Goal: Book appointment/travel/reservation

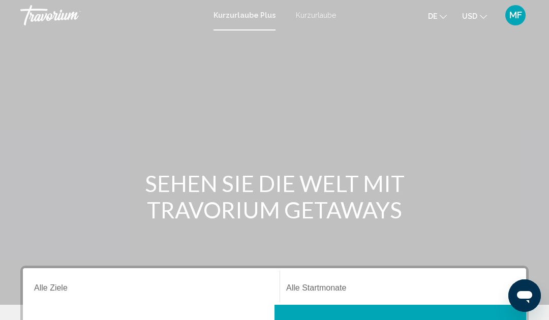
click at [178, 280] on div "Ziel Alle Ziele" at bounding box center [151, 287] width 234 height 32
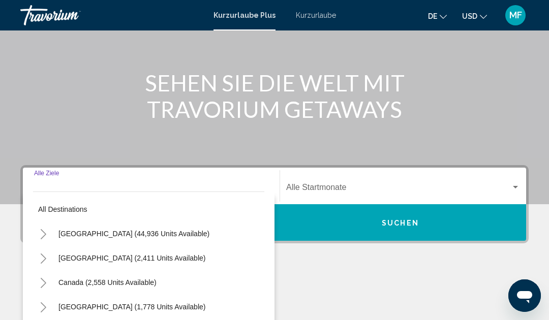
scroll to position [233, 0]
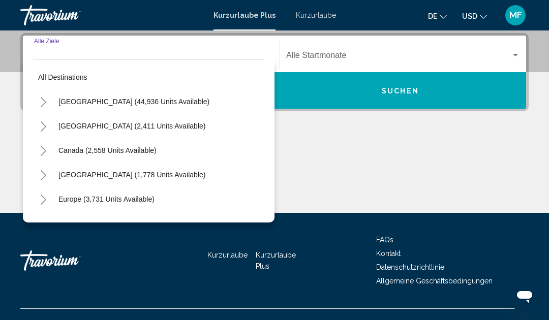
click at [136, 200] on span "Europe (3,731 units available)" at bounding box center [106, 199] width 96 height 8
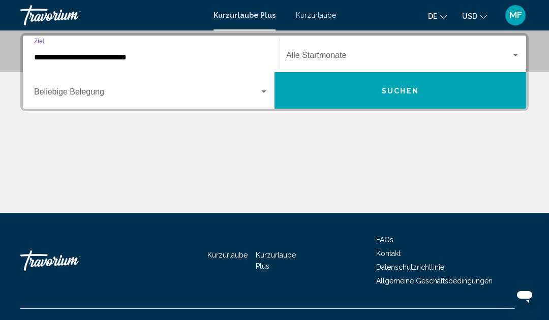
click at [171, 60] on input "**********" at bounding box center [151, 57] width 234 height 9
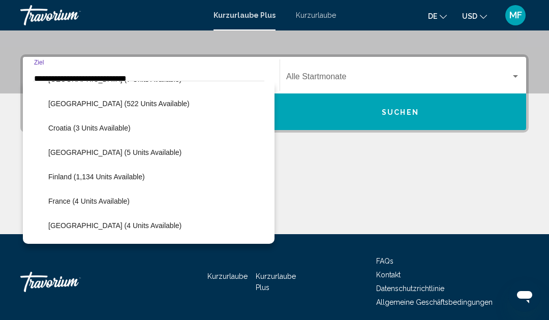
scroll to position [165, 0]
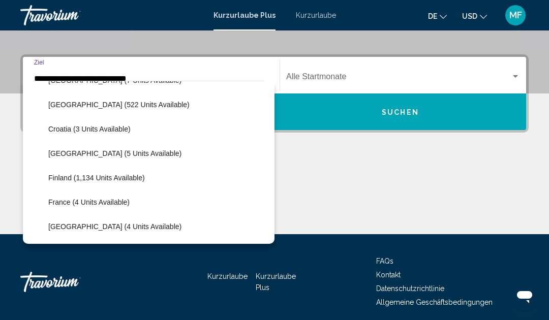
click at [119, 205] on span "France (4 units available)" at bounding box center [88, 202] width 81 height 8
type input "**********"
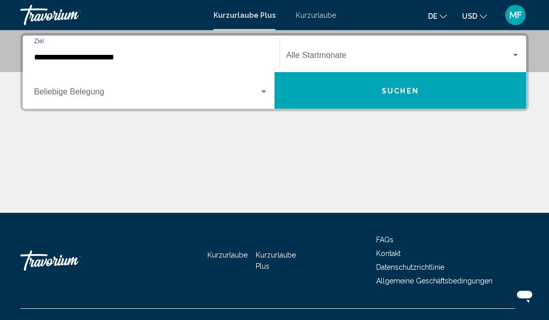
scroll to position [233, 0]
click at [217, 97] on span "Such-Widget" at bounding box center [146, 93] width 225 height 9
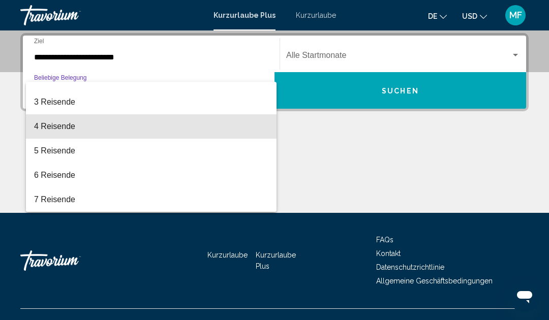
scroll to position [42, 0]
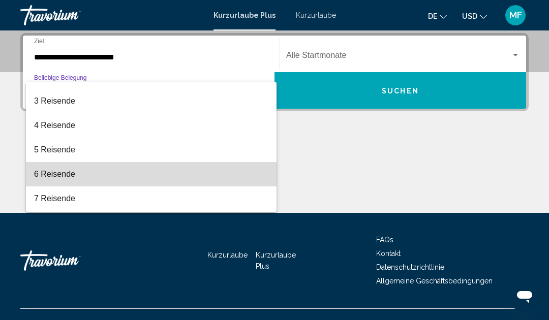
click at [84, 178] on span "6 Reisende" at bounding box center [151, 174] width 234 height 24
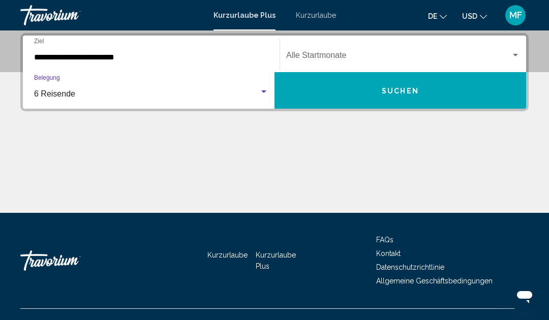
click at [510, 59] on span "Such-Widget" at bounding box center [398, 57] width 225 height 9
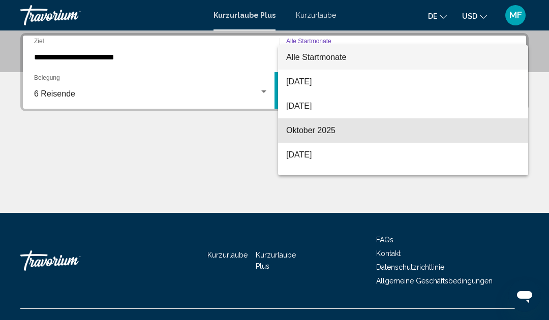
scroll to position [23, 0]
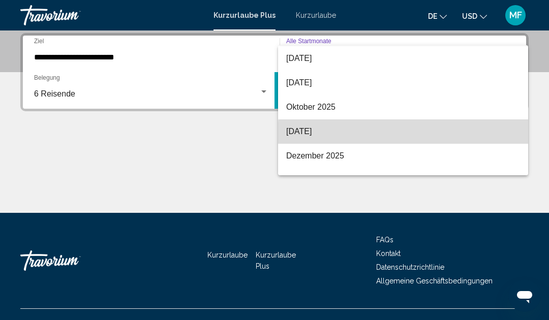
click at [455, 136] on span "[DATE]" at bounding box center [403, 131] width 234 height 24
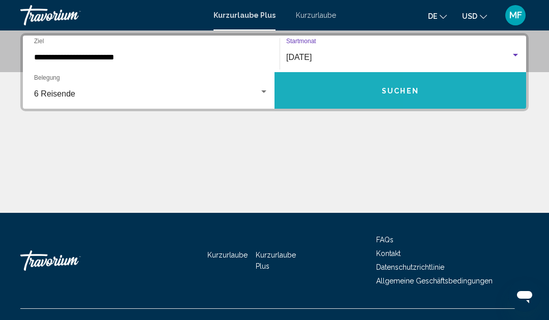
click at [445, 91] on button "Suchen" at bounding box center [399, 90] width 251 height 37
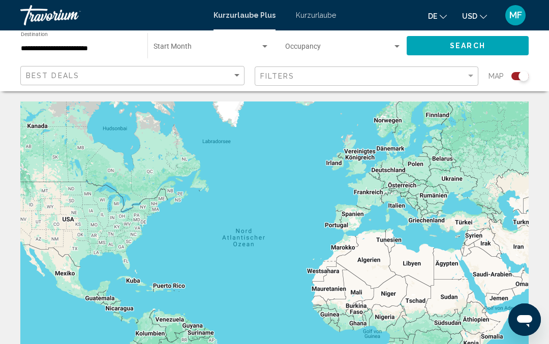
click at [524, 74] on div "Search widget" at bounding box center [523, 76] width 10 height 10
